Goal: Navigation & Orientation: Find specific page/section

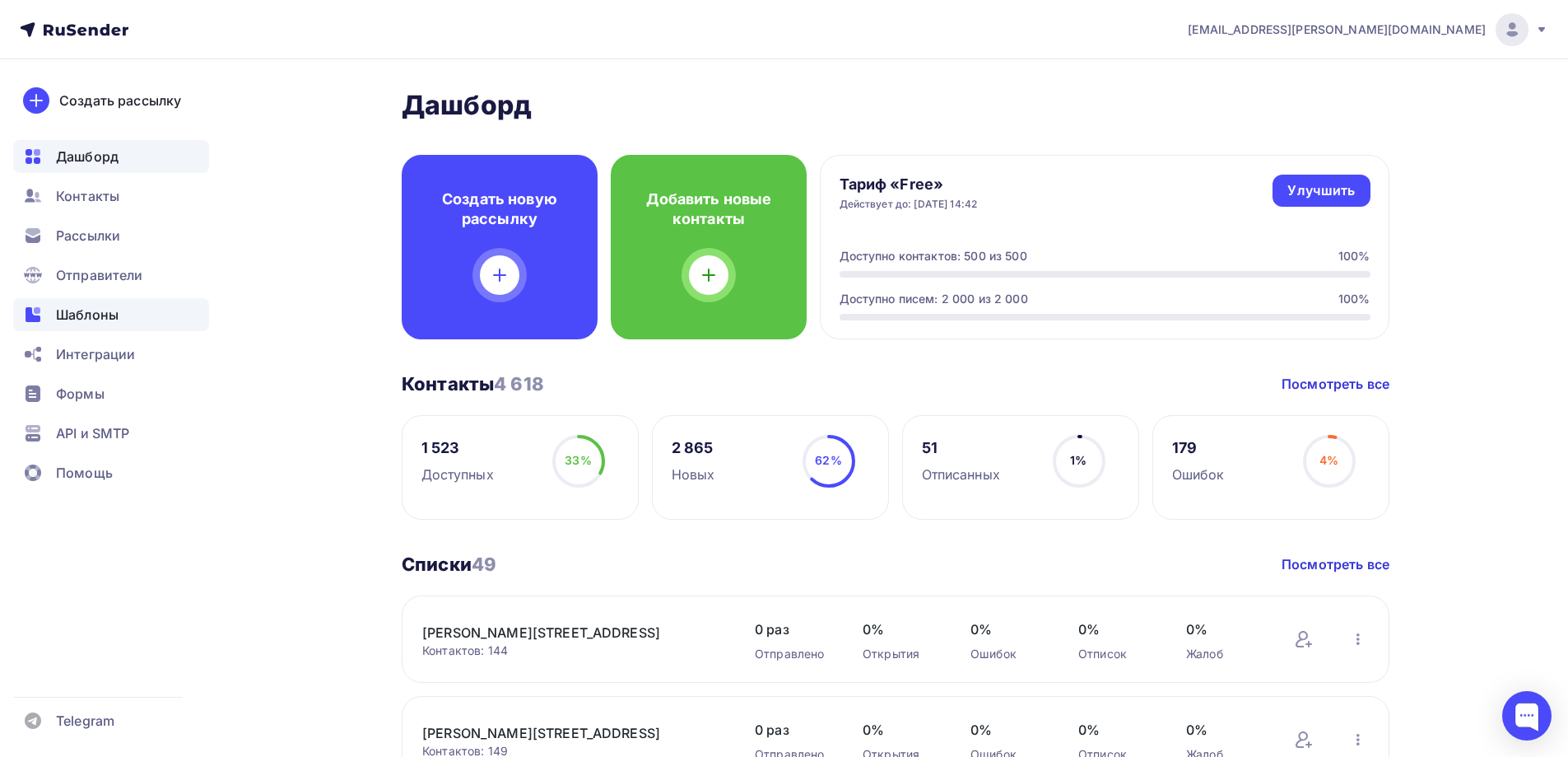
click at [76, 327] on div "Шаблоны" at bounding box center [111, 314] width 196 height 33
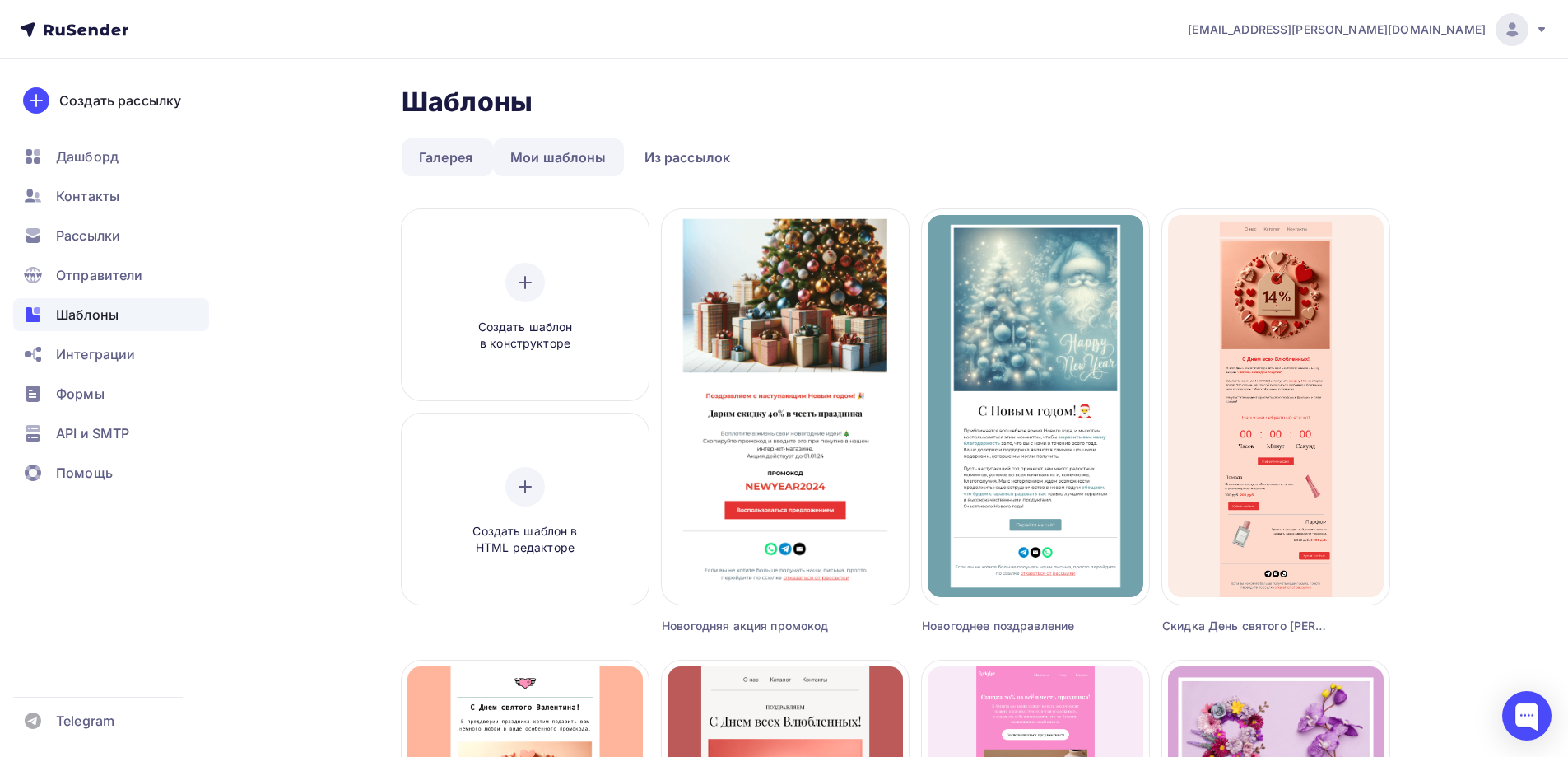
click at [587, 157] on link "Мои шаблоны" at bounding box center [558, 157] width 131 height 38
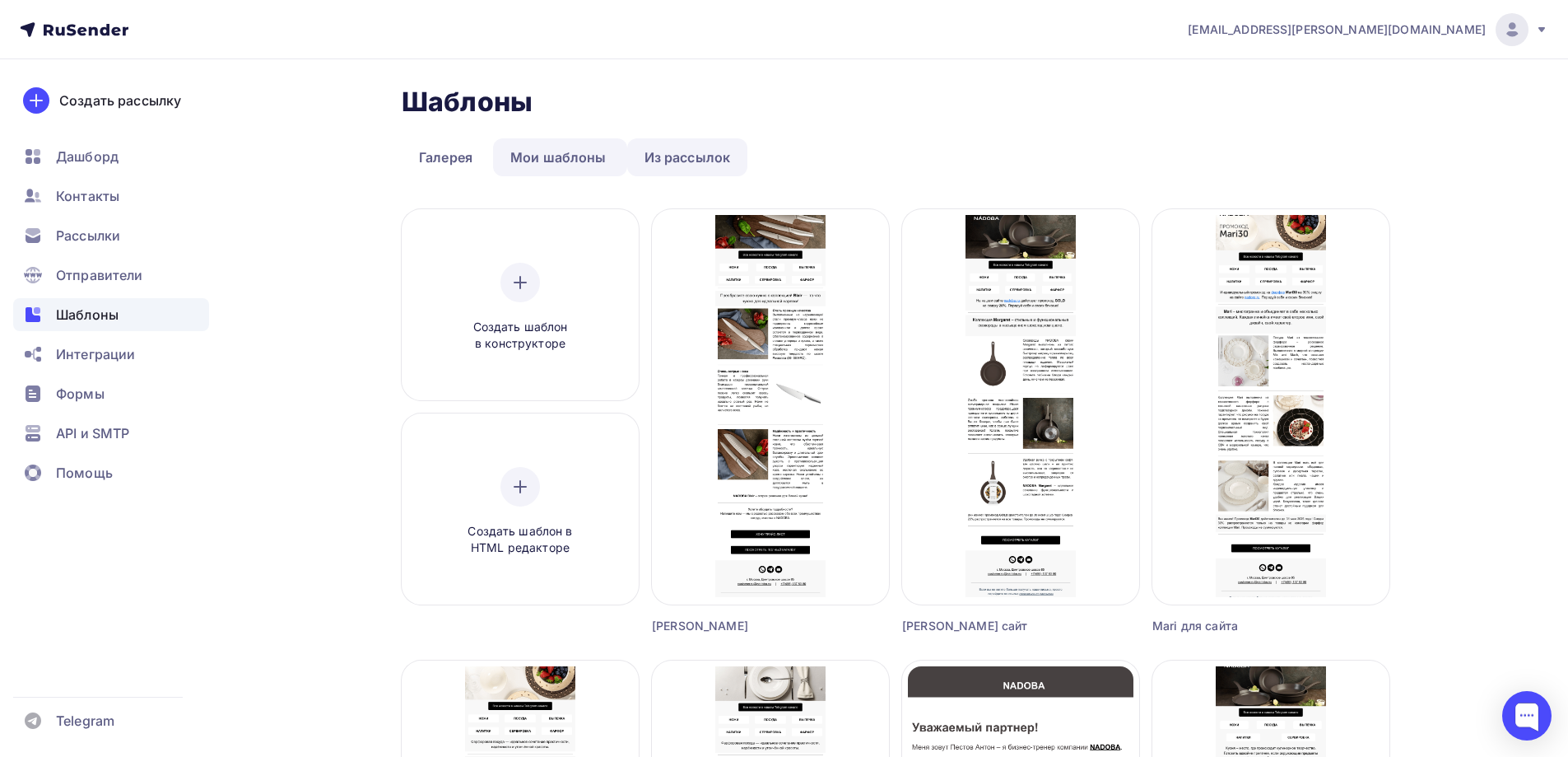
click at [705, 161] on link "Из рассылок" at bounding box center [688, 157] width 121 height 38
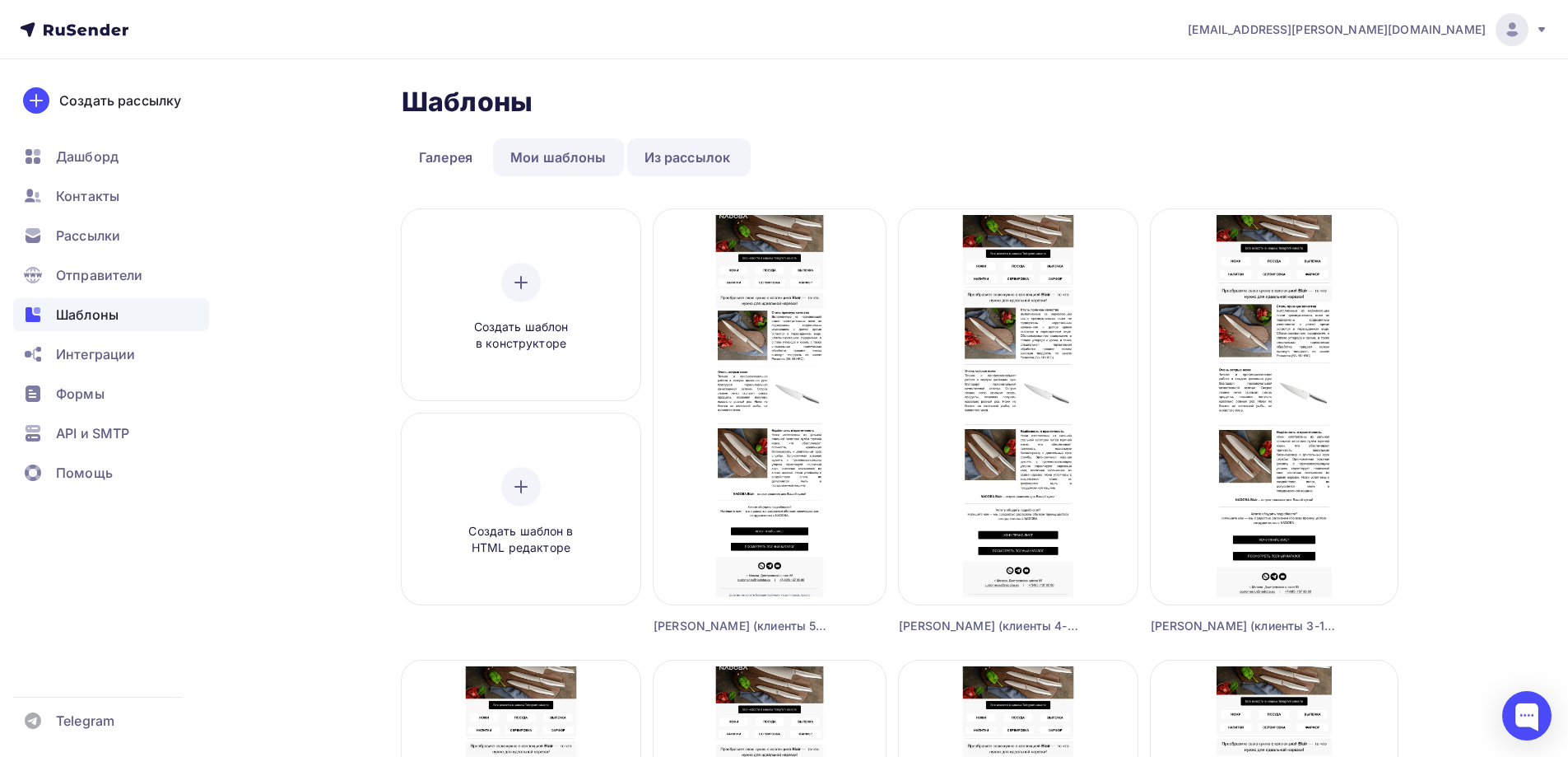
click at [579, 141] on link "Мои шаблоны" at bounding box center [558, 157] width 131 height 38
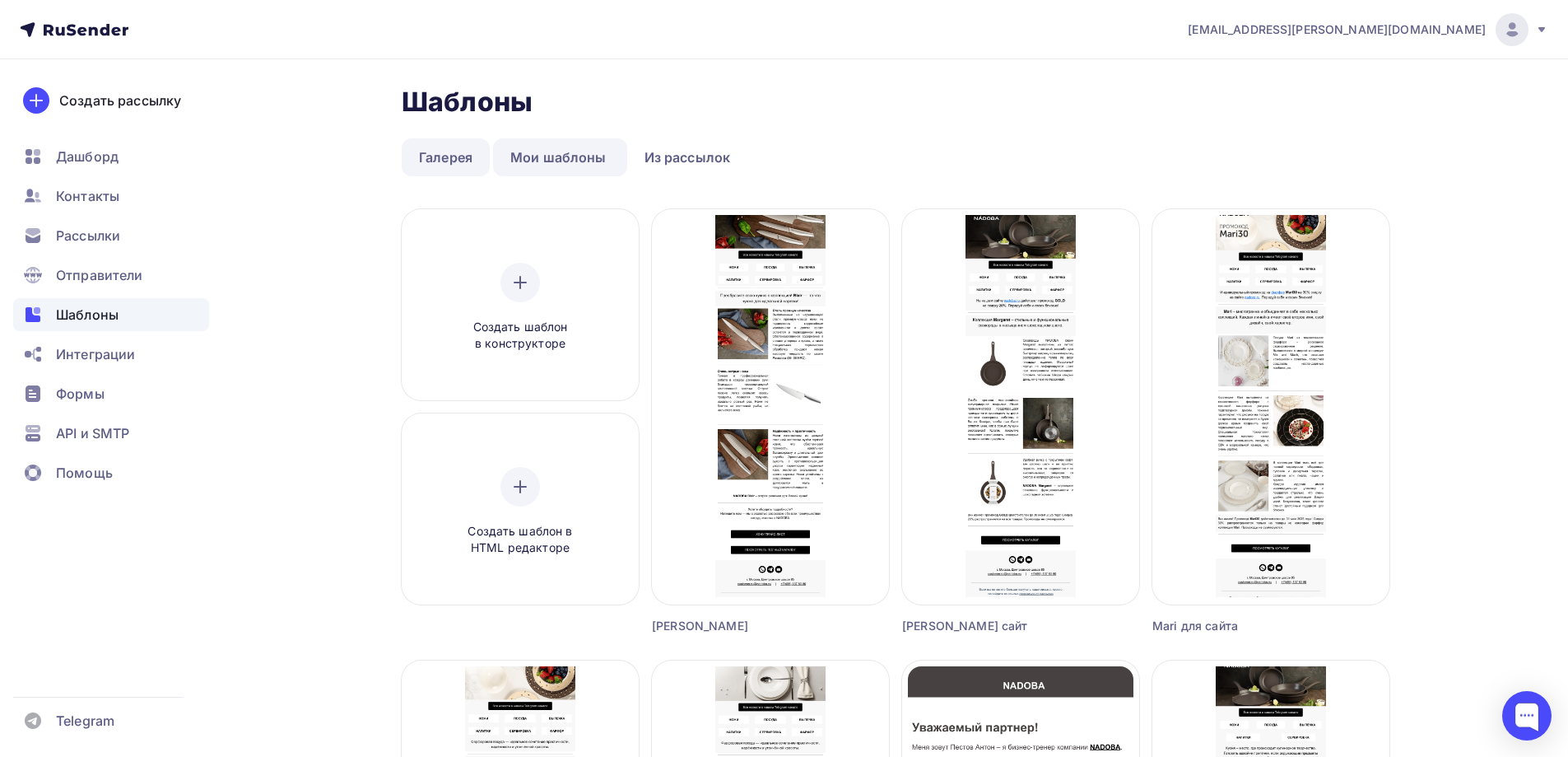
click at [429, 162] on link "Галерея" at bounding box center [445, 157] width 88 height 38
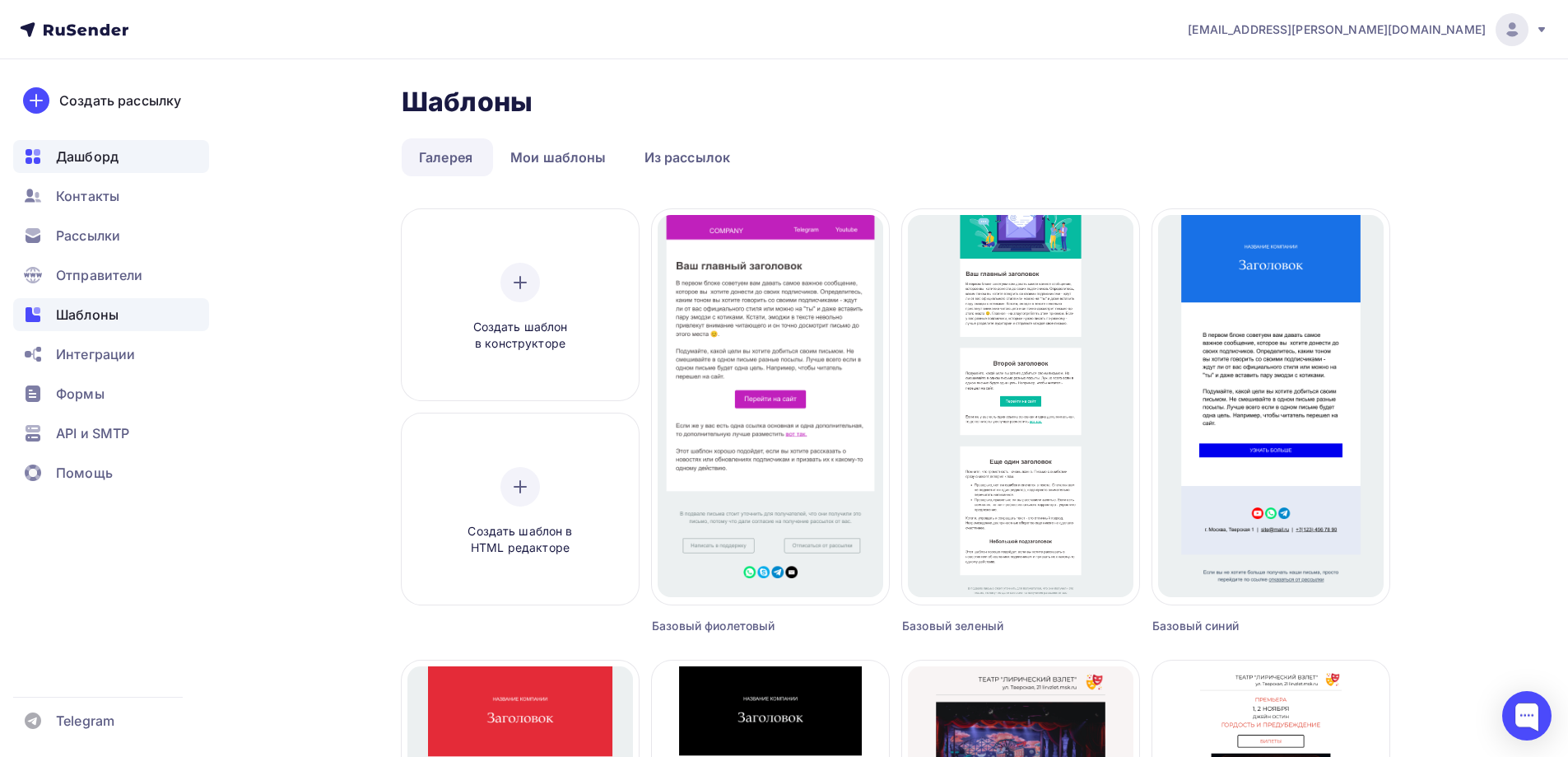
click at [129, 146] on div "Дашборд" at bounding box center [111, 156] width 196 height 33
